Goal: Task Accomplishment & Management: Use online tool/utility

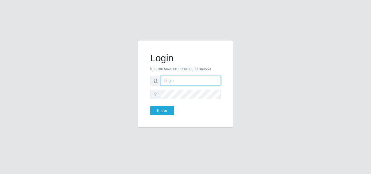
click at [178, 84] on input "text" at bounding box center [191, 81] width 60 height 10
drag, startPoint x: 0, startPoint y: 0, endPoint x: 178, endPoint y: 84, distance: 197.3
click at [178, 84] on input "text" at bounding box center [191, 81] width 60 height 10
type input "ana@saullus"
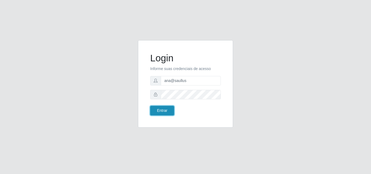
click at [169, 110] on button "Entrar" at bounding box center [162, 111] width 24 height 10
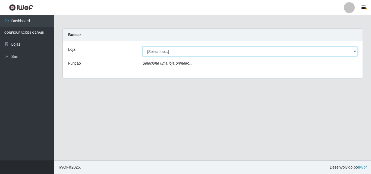
click at [355, 51] on select "[Selecione...] Saullus Supermercados" at bounding box center [250, 52] width 215 height 10
select select "423"
click at [143, 47] on select "[Selecione...] Saullus Supermercados" at bounding box center [250, 52] width 215 height 10
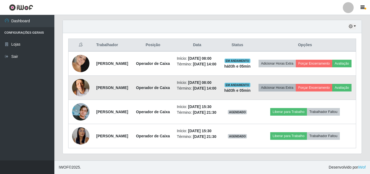
scroll to position [171, 0]
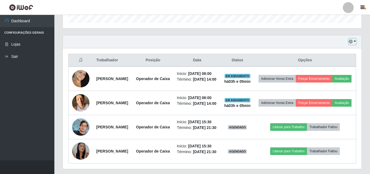
click at [354, 42] on button "button" at bounding box center [352, 42] width 8 height 6
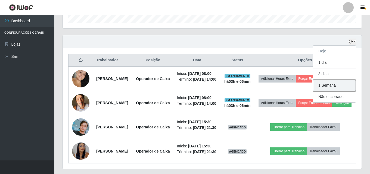
click at [344, 87] on button "1 Semana" at bounding box center [334, 85] width 43 height 11
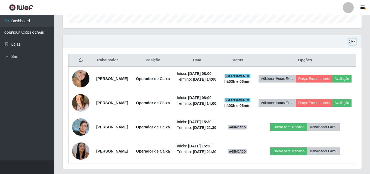
click at [355, 41] on button "button" at bounding box center [352, 42] width 8 height 6
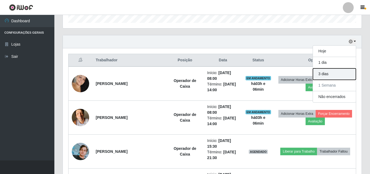
click at [341, 76] on button "3 dias" at bounding box center [334, 73] width 43 height 11
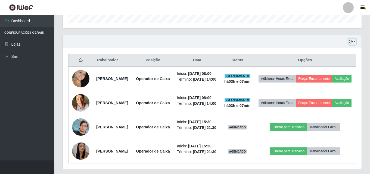
click at [355, 43] on button "button" at bounding box center [352, 42] width 8 height 6
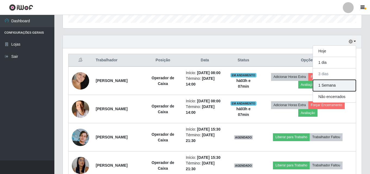
click at [346, 85] on button "1 Semana" at bounding box center [334, 85] width 43 height 11
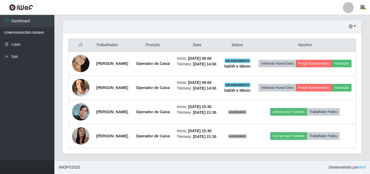
scroll to position [192, 0]
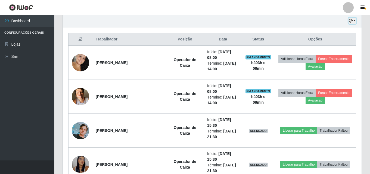
click at [354, 21] on button "button" at bounding box center [352, 21] width 8 height 6
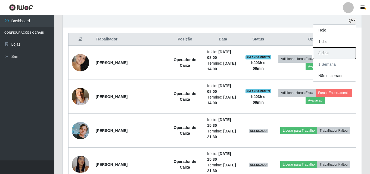
click at [330, 55] on button "3 dias" at bounding box center [334, 53] width 43 height 11
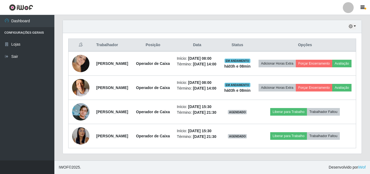
scroll to position [144, 0]
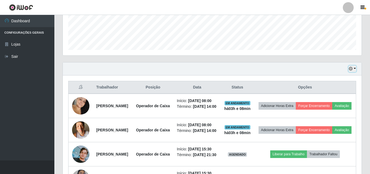
click at [353, 68] on button "button" at bounding box center [352, 69] width 8 height 6
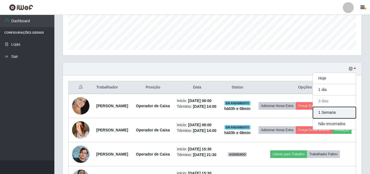
click at [337, 115] on button "1 Semana" at bounding box center [334, 112] width 43 height 11
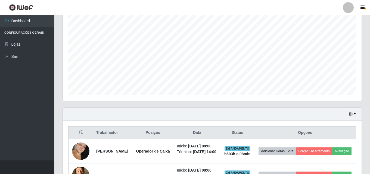
scroll to position [90, 0]
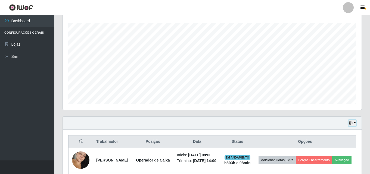
click at [355, 121] on button "button" at bounding box center [352, 123] width 8 height 6
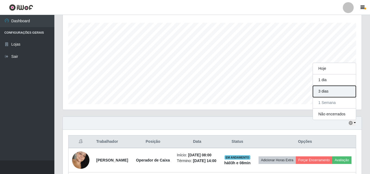
click at [334, 93] on button "3 dias" at bounding box center [334, 91] width 43 height 11
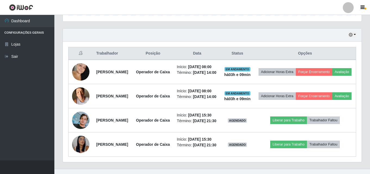
scroll to position [171, 0]
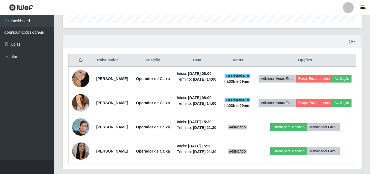
click at [356, 40] on div "Hoje 1 dia 3 dias 1 Semana Não encerrados" at bounding box center [212, 41] width 299 height 13
click at [354, 41] on button "button" at bounding box center [352, 42] width 8 height 6
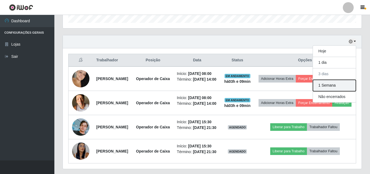
click at [341, 84] on button "1 Semana" at bounding box center [334, 85] width 43 height 11
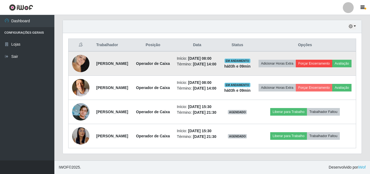
scroll to position [144, 0]
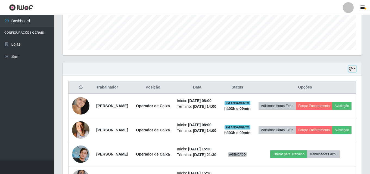
click at [355, 69] on button "button" at bounding box center [352, 69] width 8 height 6
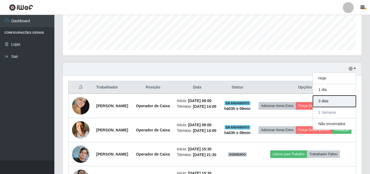
click at [331, 102] on button "3 dias" at bounding box center [334, 101] width 43 height 11
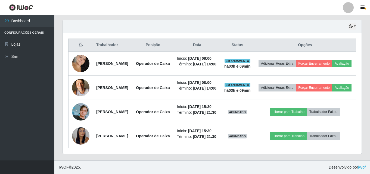
scroll to position [171, 0]
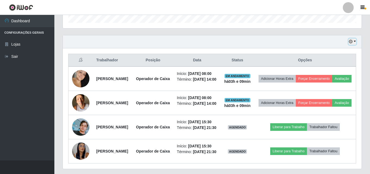
click at [354, 42] on button "button" at bounding box center [352, 42] width 8 height 6
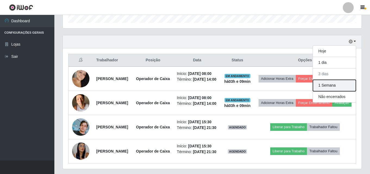
click at [342, 82] on button "1 Semana" at bounding box center [334, 85] width 43 height 11
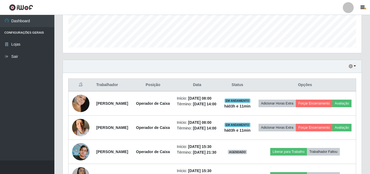
scroll to position [144, 0]
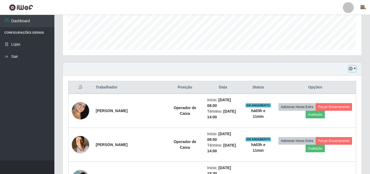
click at [354, 69] on button "button" at bounding box center [352, 69] width 8 height 6
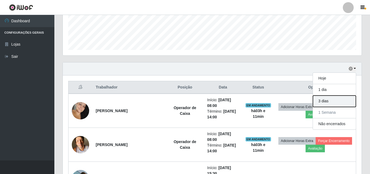
click at [331, 102] on button "3 dias" at bounding box center [334, 101] width 43 height 11
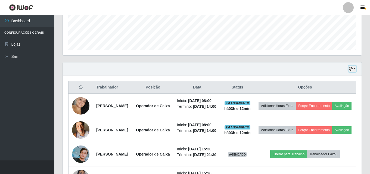
click at [354, 68] on button "button" at bounding box center [352, 69] width 8 height 6
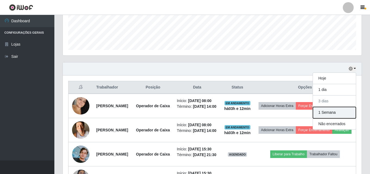
click at [333, 112] on button "1 Semana" at bounding box center [334, 112] width 43 height 11
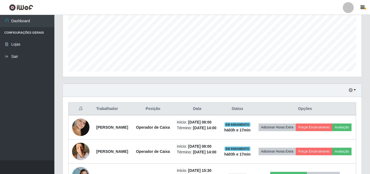
scroll to position [117, 0]
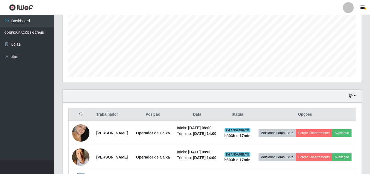
click at [356, 96] on div "Hoje 1 dia 3 dias 1 Semana Não encerrados" at bounding box center [212, 96] width 299 height 13
click at [354, 96] on button "button" at bounding box center [352, 96] width 8 height 6
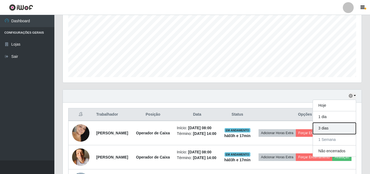
click at [328, 131] on button "3 dias" at bounding box center [334, 128] width 43 height 11
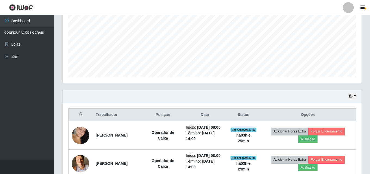
scroll to position [90, 0]
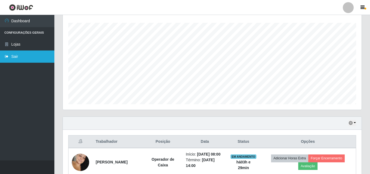
click at [15, 57] on link "Sair" at bounding box center [27, 57] width 54 height 12
